Goal: Information Seeking & Learning: Understand process/instructions

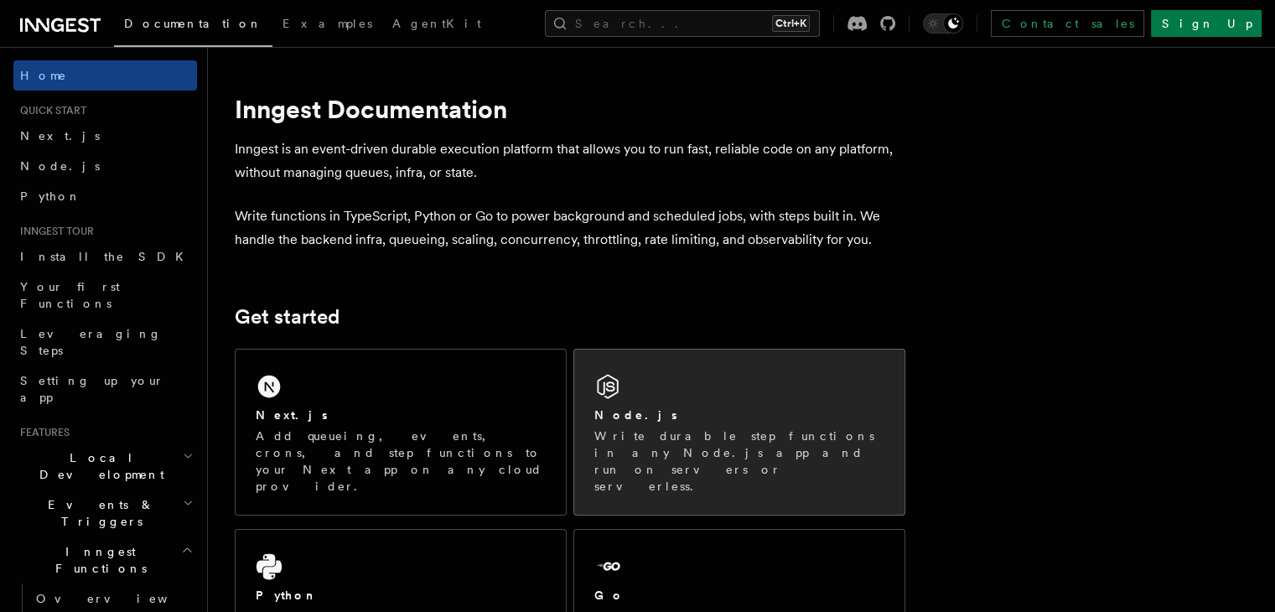
click at [683, 379] on div "Node.js Write durable step functions in any Node.js app and run on servers or s…" at bounding box center [739, 432] width 330 height 165
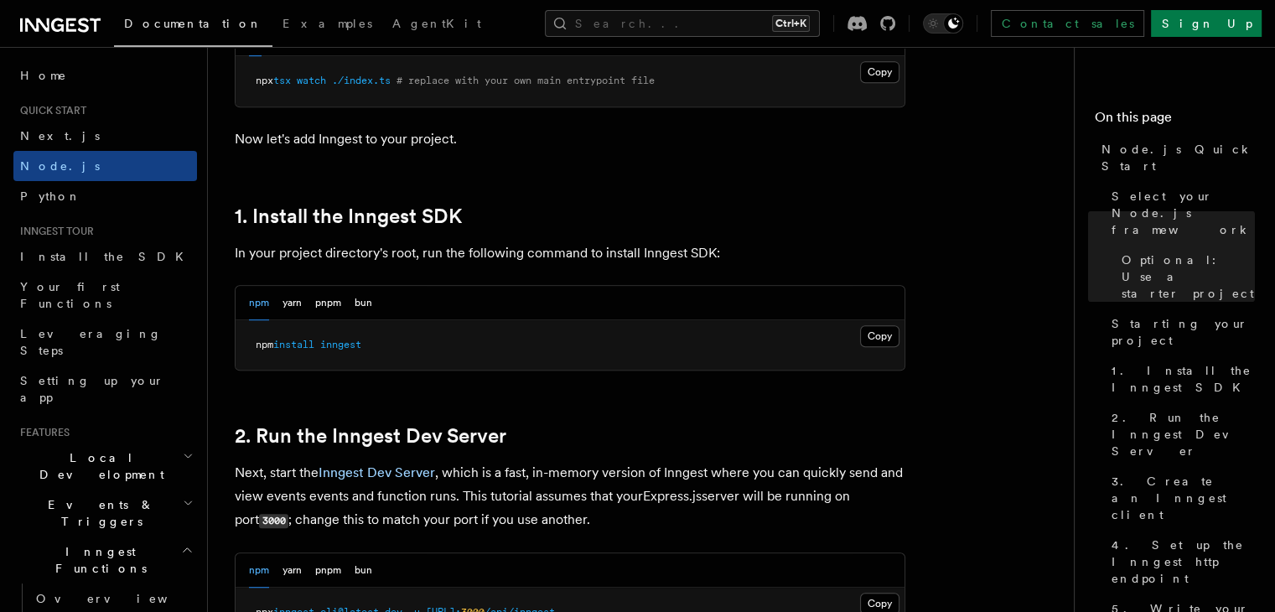
scroll to position [954, 0]
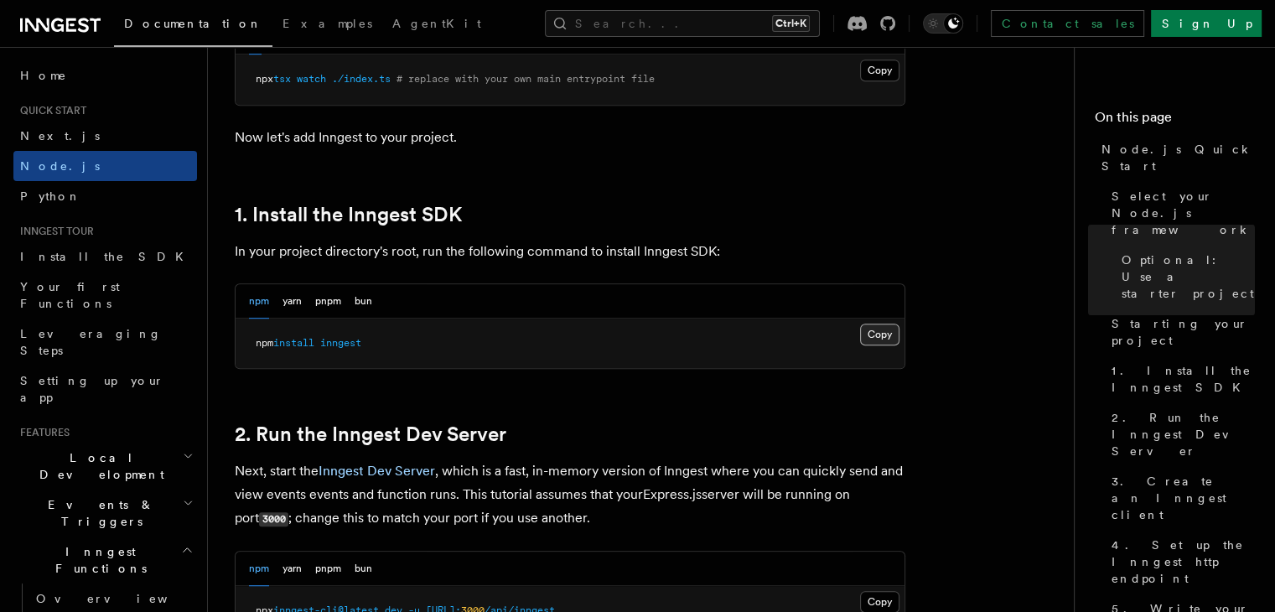
click at [867, 330] on button "Copy Copied" at bounding box center [879, 335] width 39 height 22
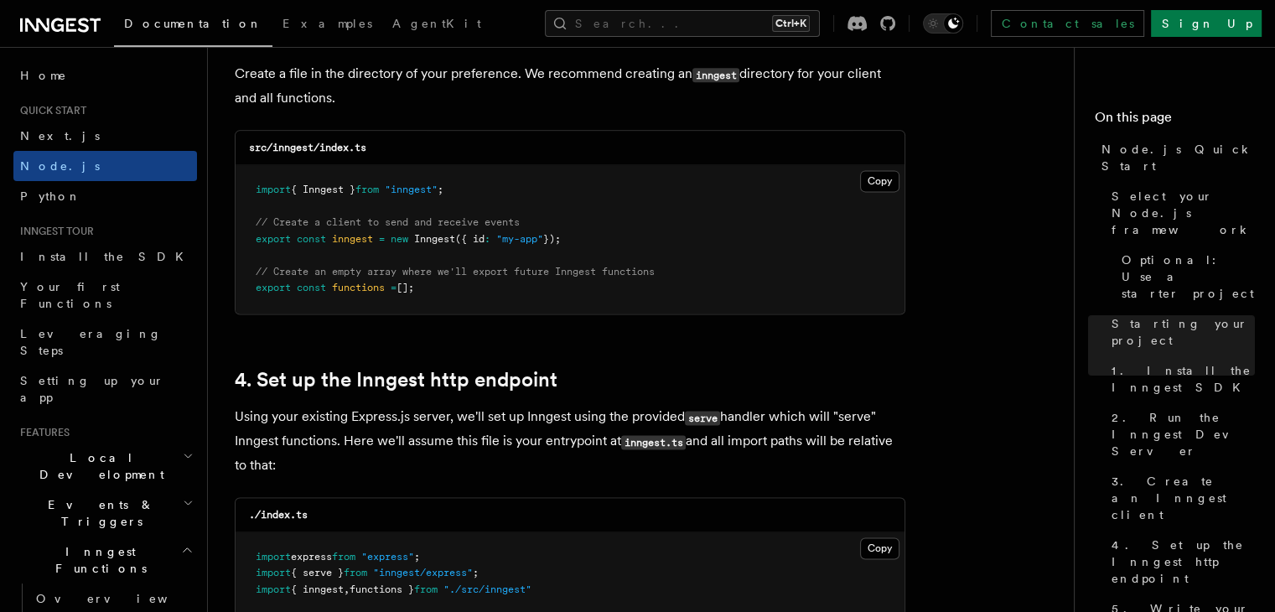
scroll to position [2240, 0]
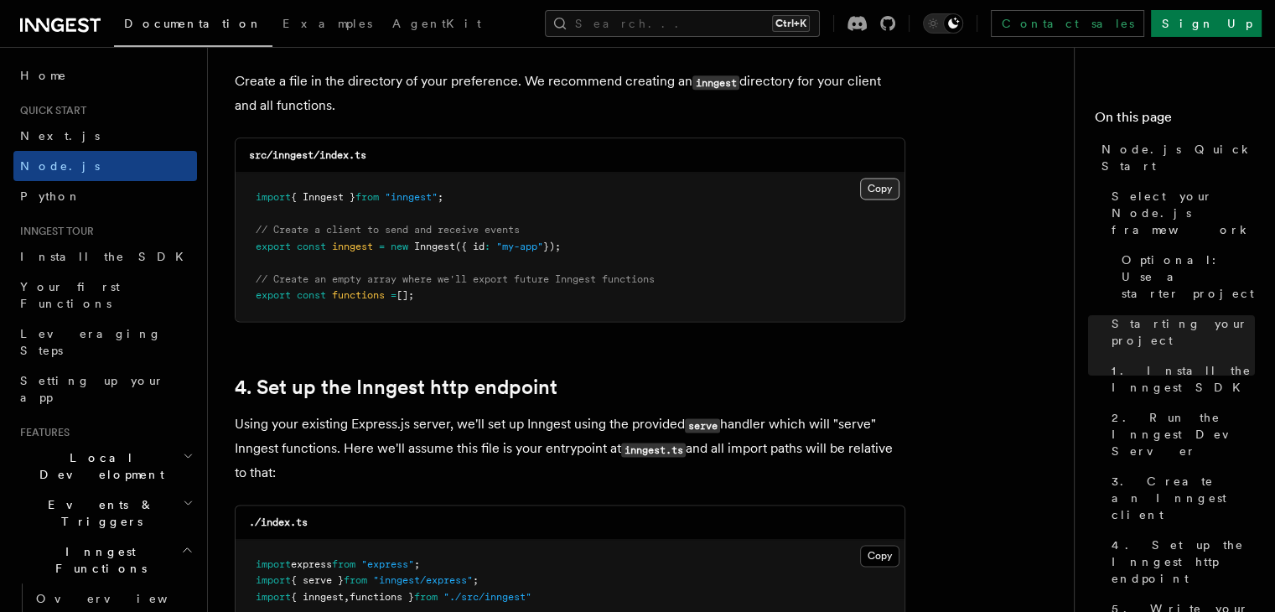
click at [875, 191] on button "Copy Copied" at bounding box center [879, 189] width 39 height 22
drag, startPoint x: 797, startPoint y: 370, endPoint x: 696, endPoint y: 340, distance: 105.9
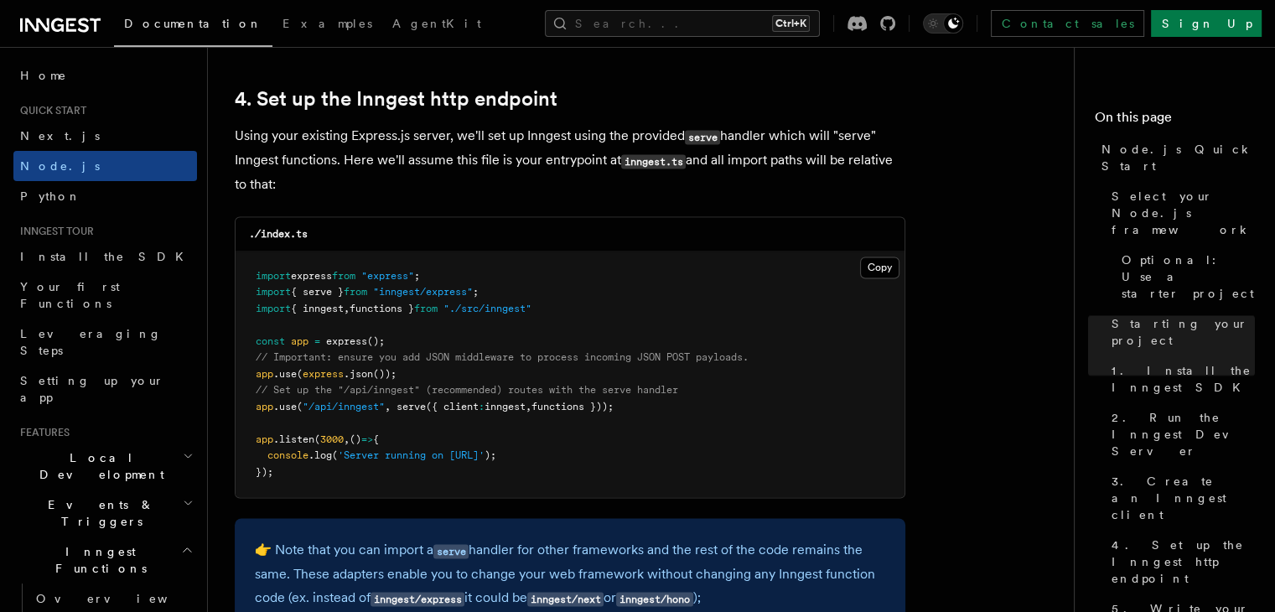
scroll to position [2663, 0]
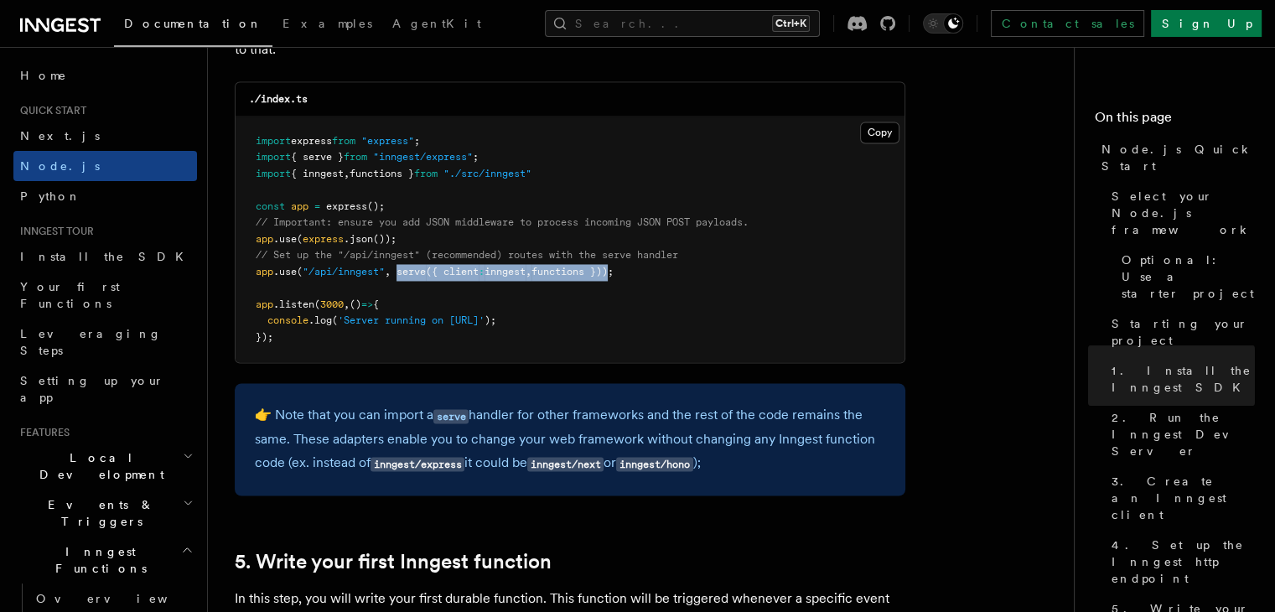
drag, startPoint x: 399, startPoint y: 271, endPoint x: 623, endPoint y: 270, distance: 223.9
click at [614, 270] on span "app .use ( "/api/inngest" , serve ({ client : inngest , functions }));" at bounding box center [435, 272] width 358 height 12
copy span "serve ({ client : inngest , functions })"
click at [725, 291] on pre "import express from "express" ; import { serve } from "inngest/express" ; impor…" at bounding box center [570, 240] width 669 height 247
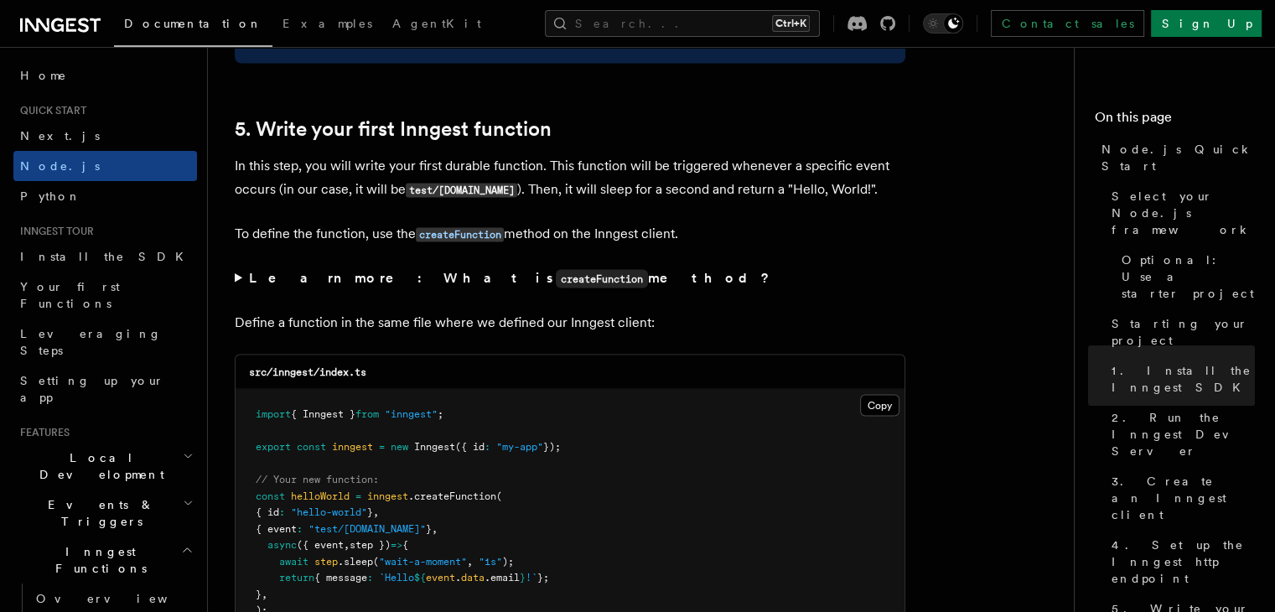
scroll to position [3096, 0]
